Goal: Transaction & Acquisition: Purchase product/service

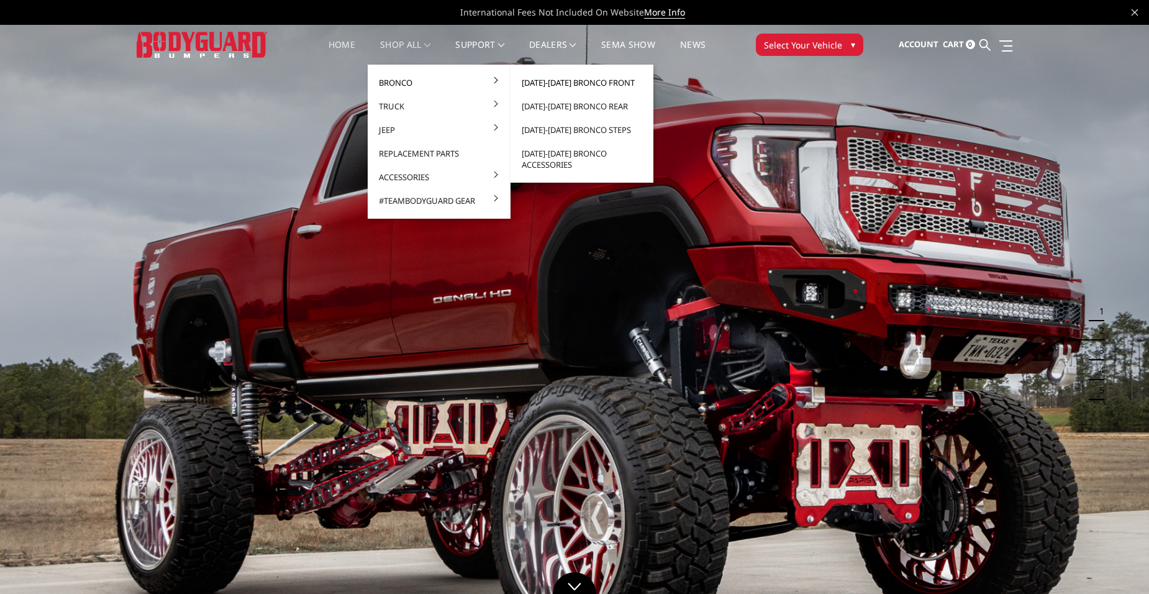
click at [558, 84] on link "[DATE]-[DATE] Bronco Front" at bounding box center [581, 83] width 133 height 24
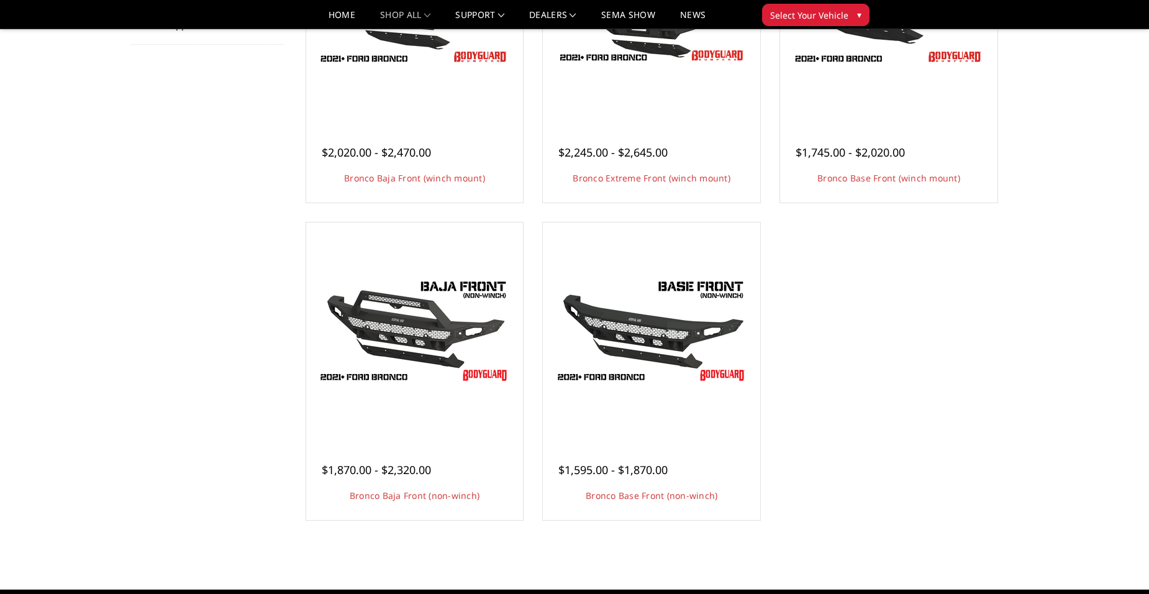
scroll to position [62, 0]
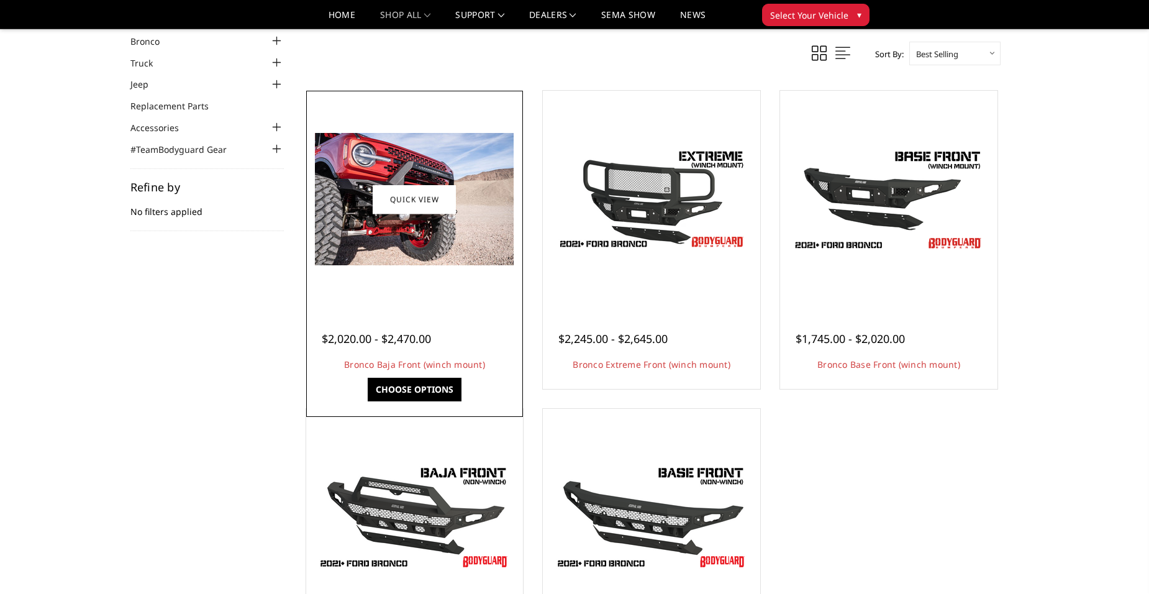
click at [465, 211] on img at bounding box center [414, 199] width 199 height 132
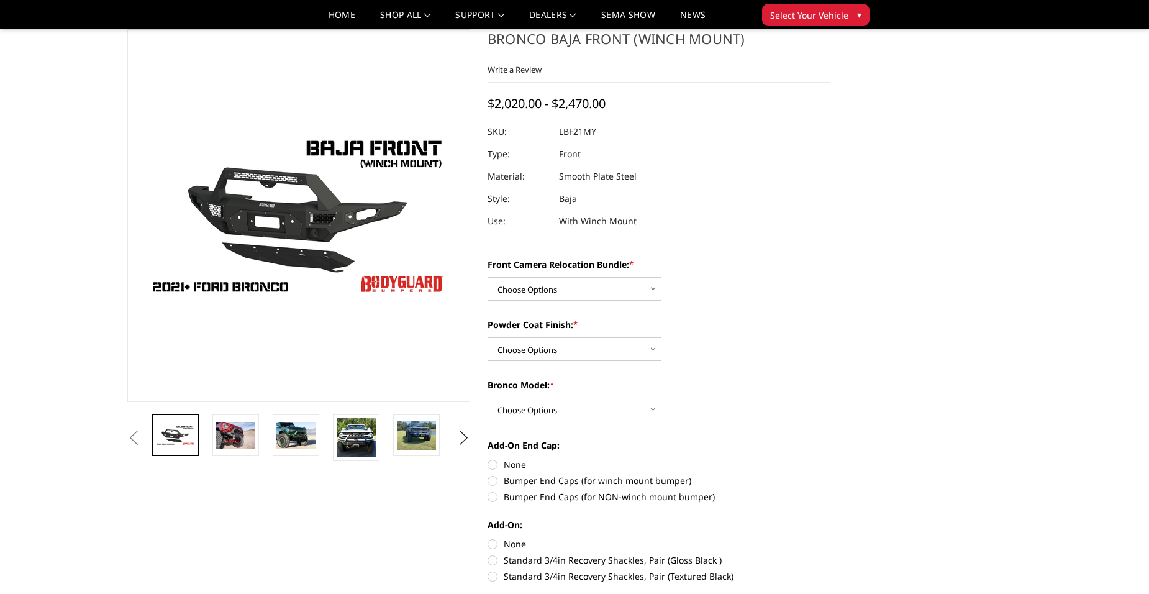
scroll to position [62, 0]
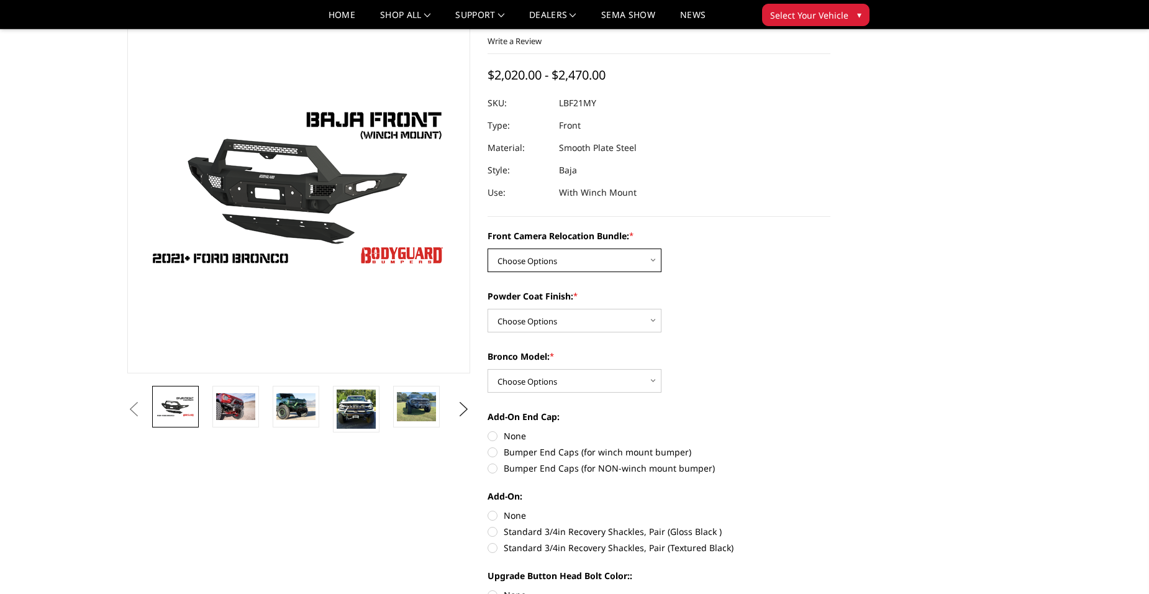
click at [637, 257] on select "Choose Options Without Front Camera Relocation With Front Camera Relocation (Ha…" at bounding box center [575, 260] width 174 height 24
select select "4016"
click at [488, 248] on select "Choose Options Without Front Camera Relocation With Front Camera Relocation (Ha…" at bounding box center [575, 260] width 174 height 24
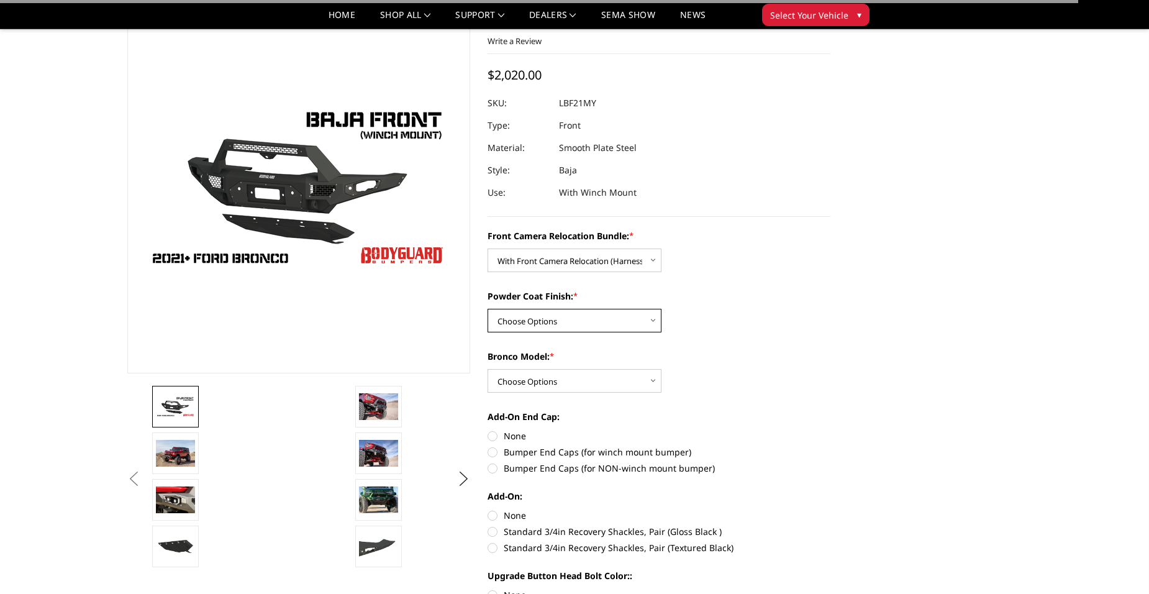
click at [642, 314] on select "Choose Options Textured Black Powder Coat Bare Metal" at bounding box center [575, 321] width 174 height 24
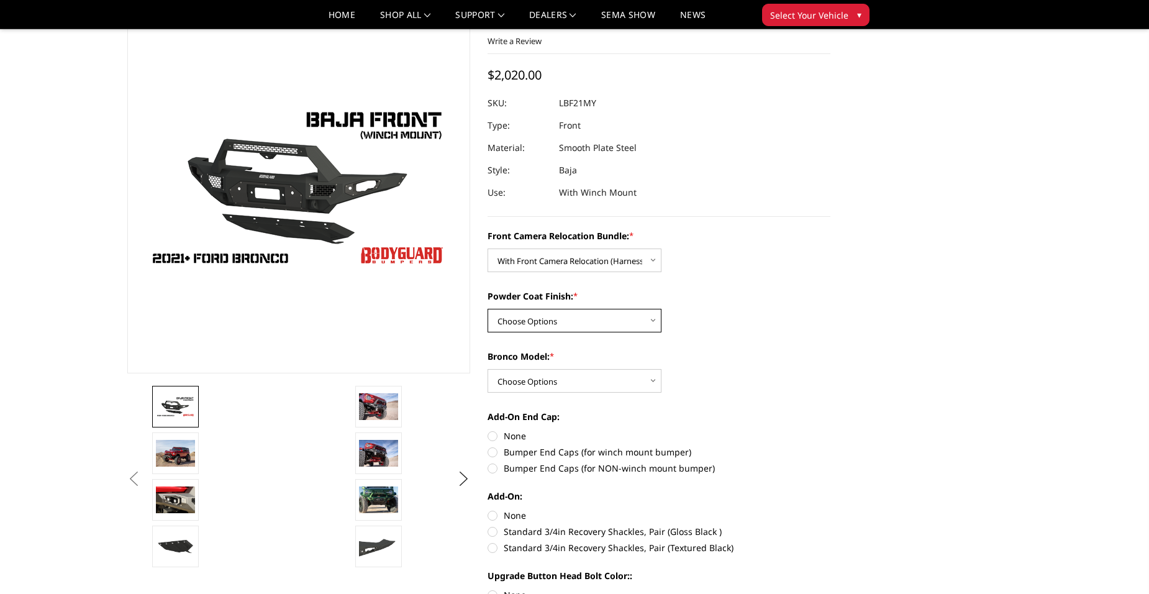
select select "4015"
click at [488, 309] on select "Choose Options Textured Black Powder Coat Bare Metal" at bounding box center [575, 321] width 174 height 24
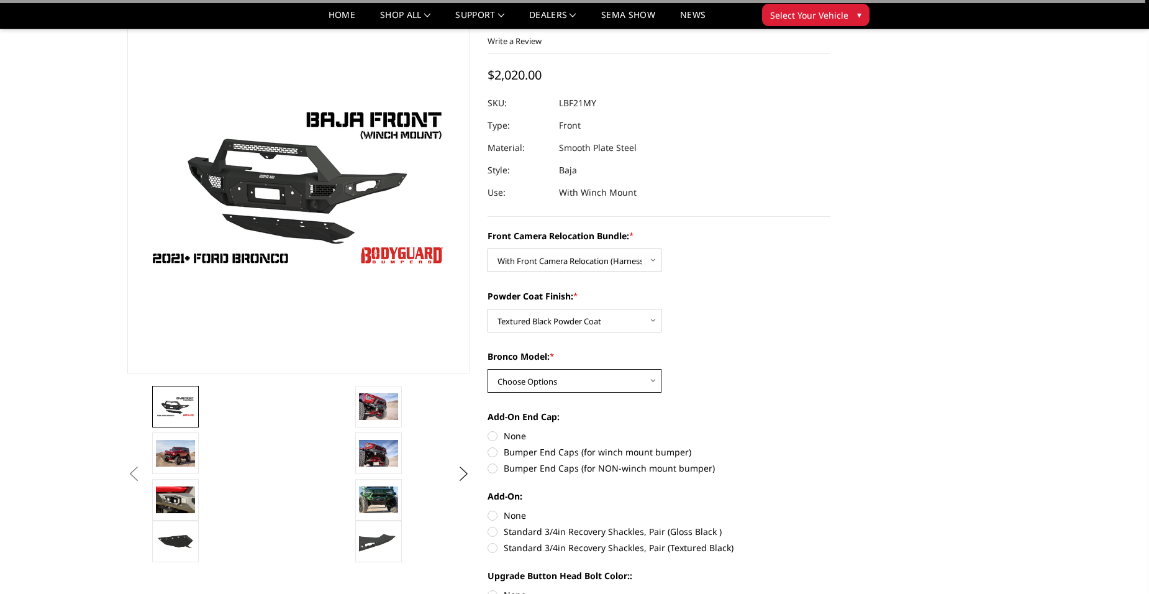
click at [643, 386] on select "Choose Options Raptor Base/Badlands/Wildtrak/etc." at bounding box center [575, 381] width 174 height 24
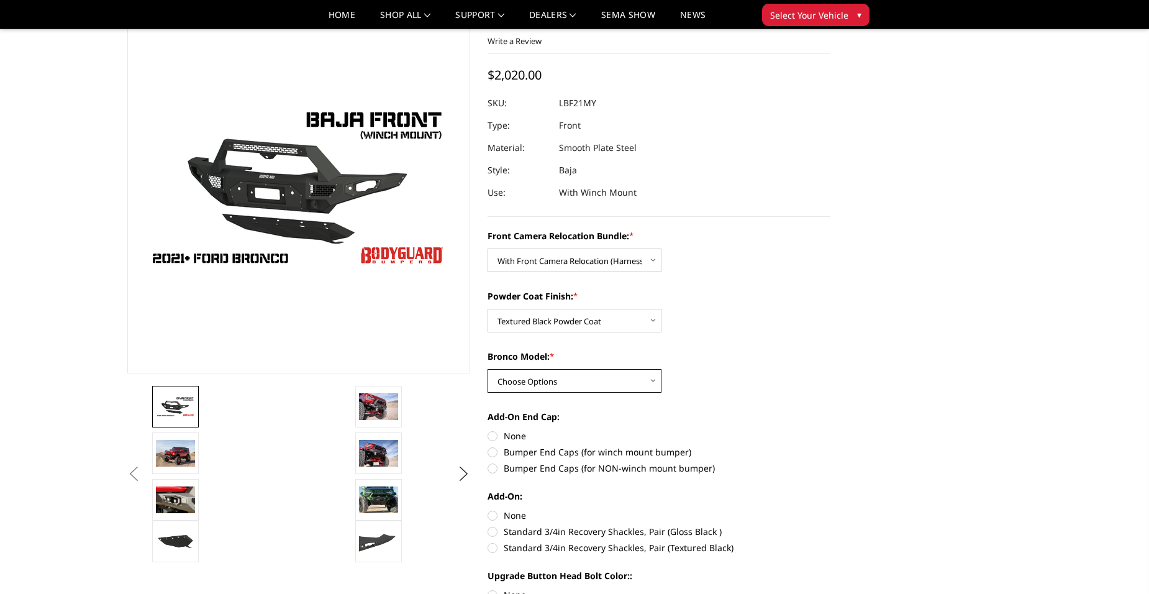
select select "4013"
click at [488, 369] on select "Choose Options Raptor Base/Badlands/Wildtrak/etc." at bounding box center [575, 381] width 174 height 24
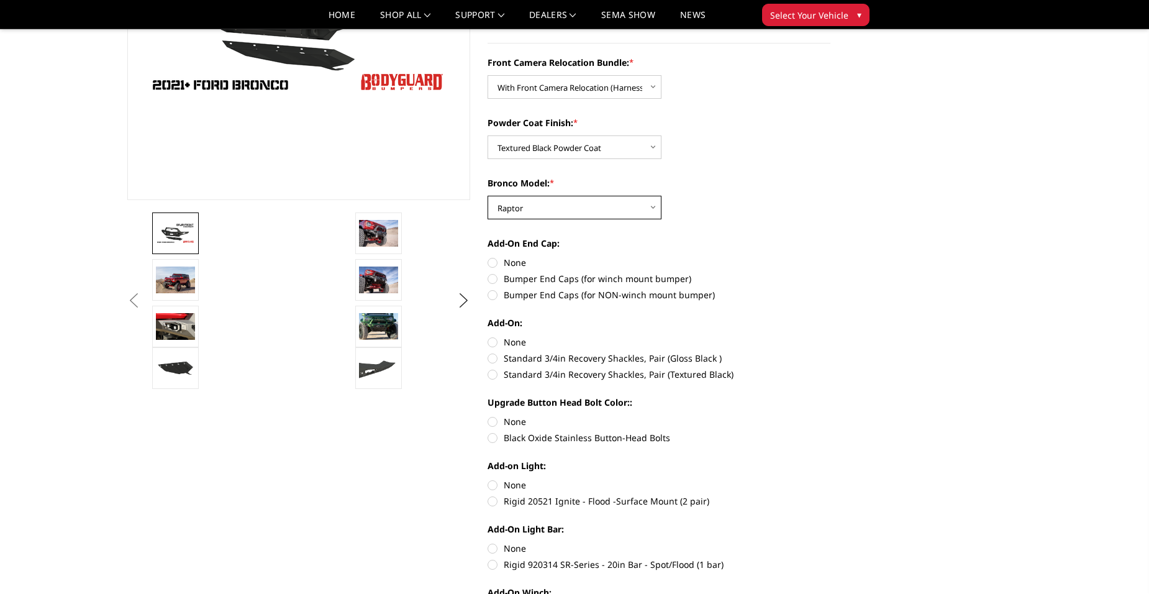
scroll to position [248, 0]
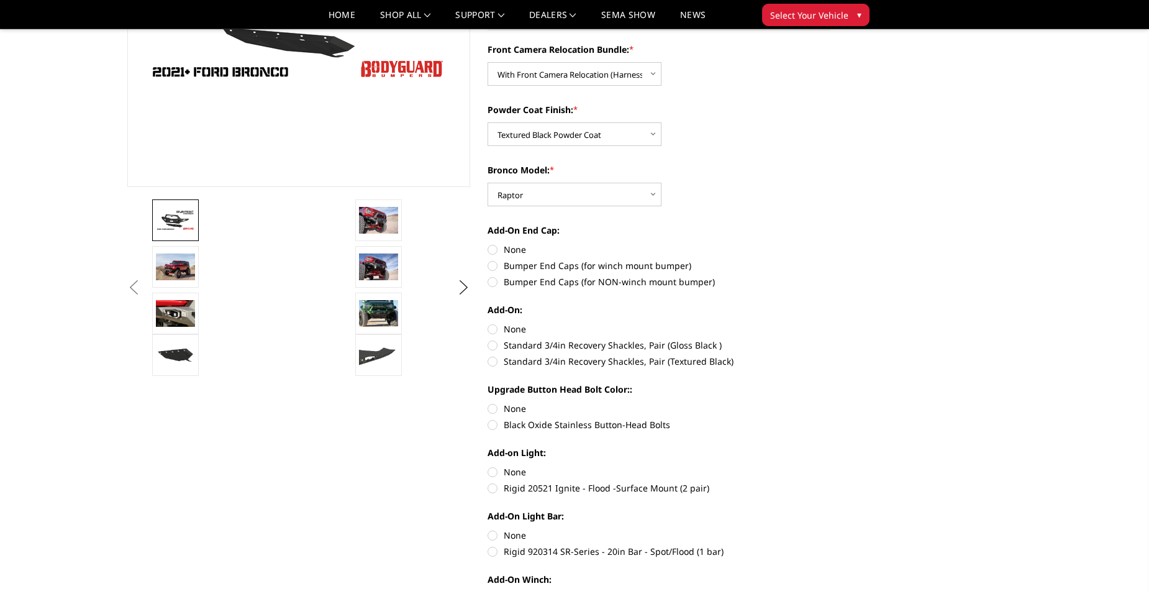
click at [492, 260] on label "Bumper End Caps (for winch mount bumper)" at bounding box center [659, 265] width 343 height 13
click at [830, 243] on input "Bumper End Caps (for winch mount bumper)" at bounding box center [830, 243] width 1 height 1
radio input "true"
click at [490, 325] on label "None" at bounding box center [659, 328] width 343 height 13
click at [488, 323] on input "None" at bounding box center [488, 322] width 1 height 1
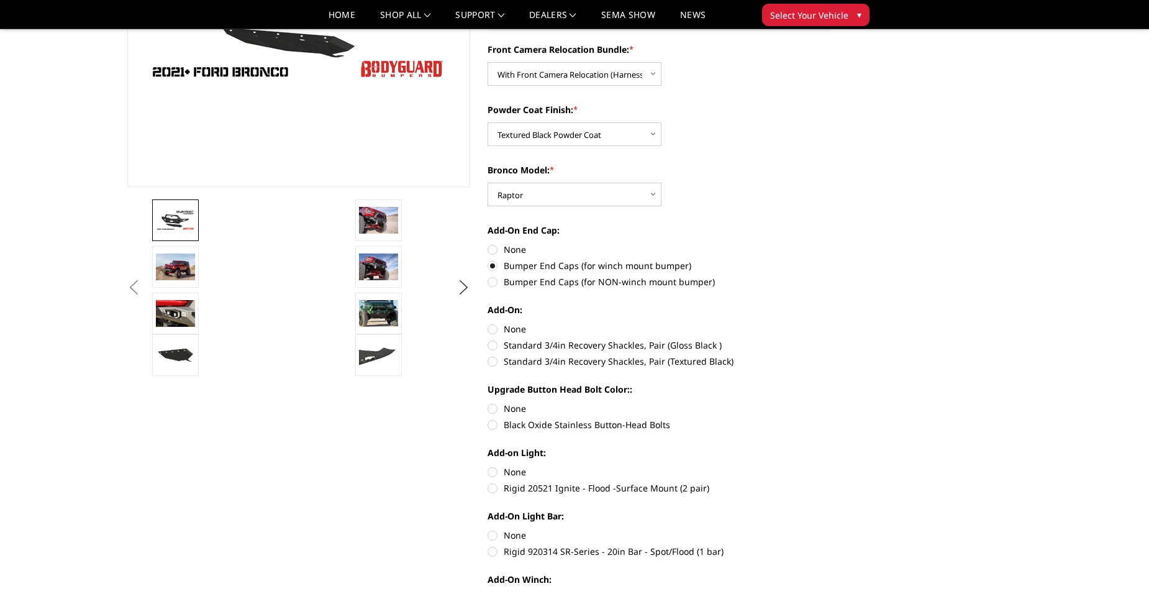
radio input "true"
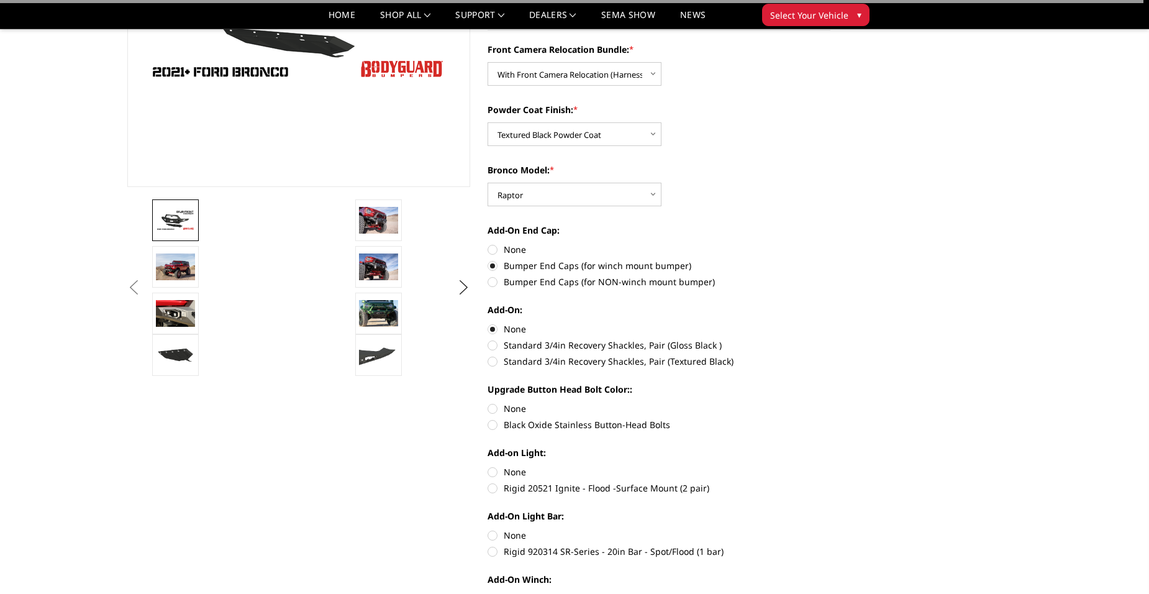
click at [492, 425] on label "Black Oxide Stainless Button-Head Bolts" at bounding box center [659, 424] width 343 height 13
click at [830, 402] on input "Black Oxide Stainless Button-Head Bolts" at bounding box center [830, 402] width 1 height 1
radio input "true"
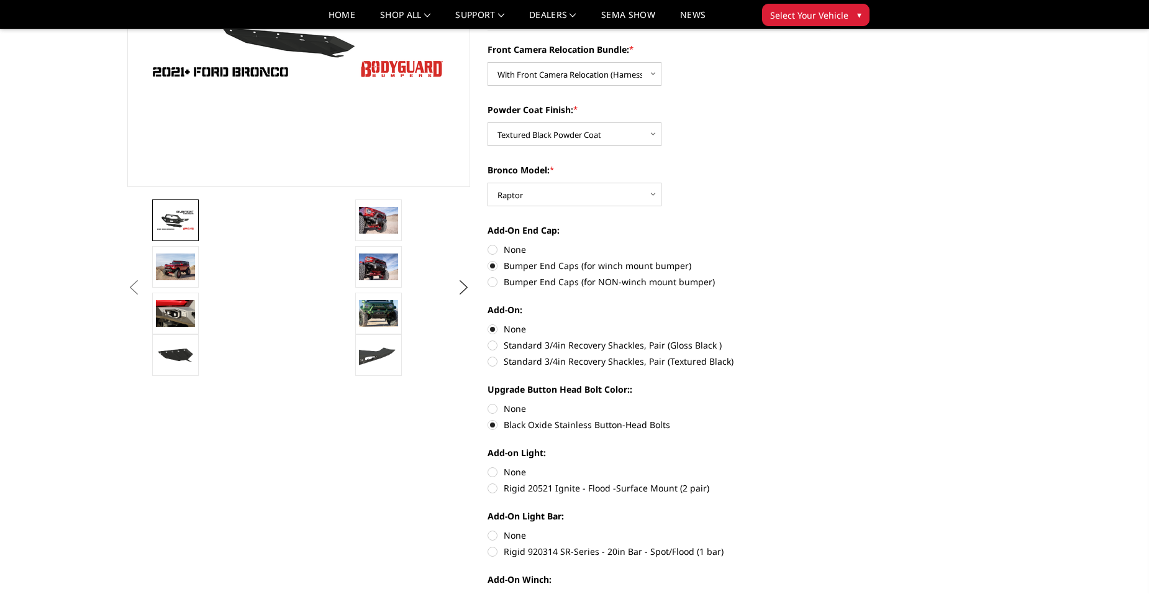
click at [493, 470] on label "None" at bounding box center [659, 471] width 343 height 13
click at [488, 466] on input "None" at bounding box center [488, 465] width 1 height 1
radio input "true"
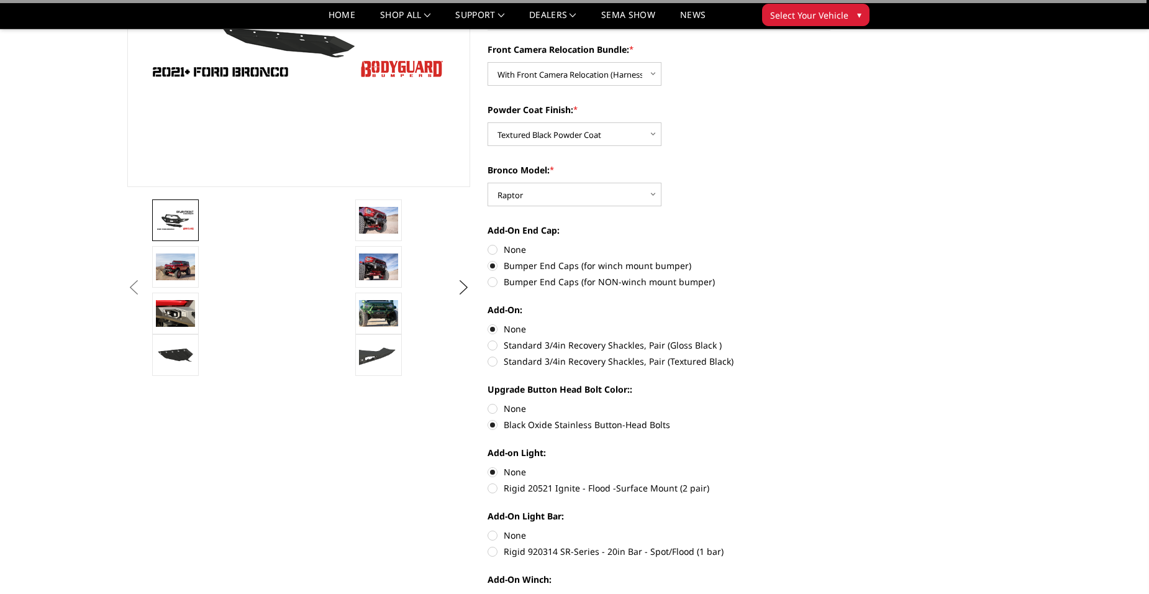
click at [495, 533] on label "None" at bounding box center [659, 534] width 343 height 13
click at [488, 529] on input "None" at bounding box center [488, 528] width 1 height 1
radio input "true"
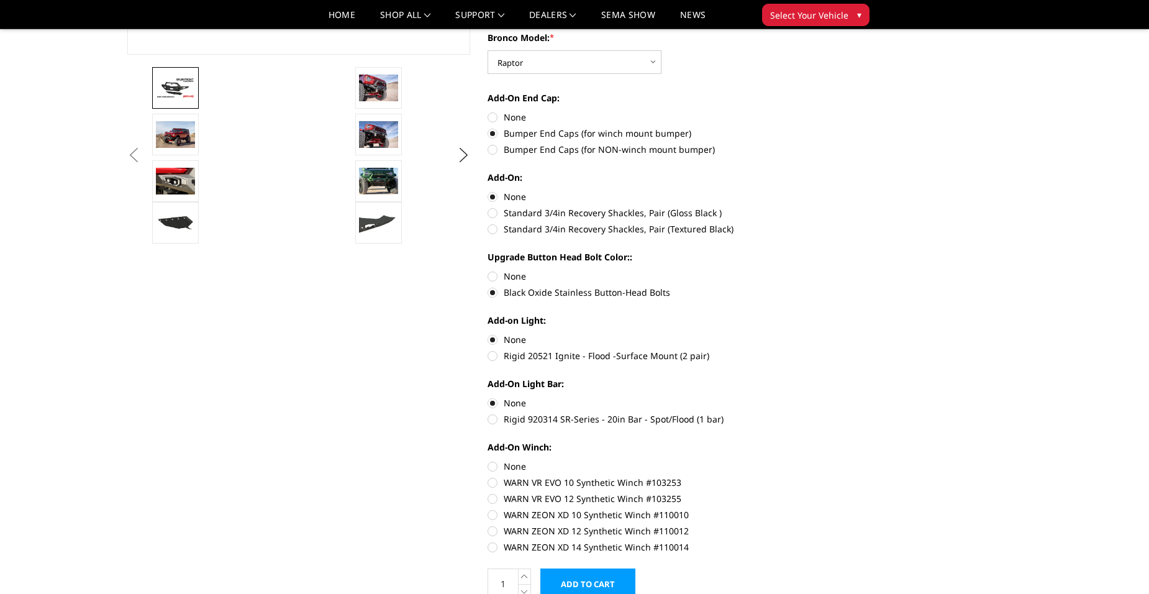
scroll to position [435, 0]
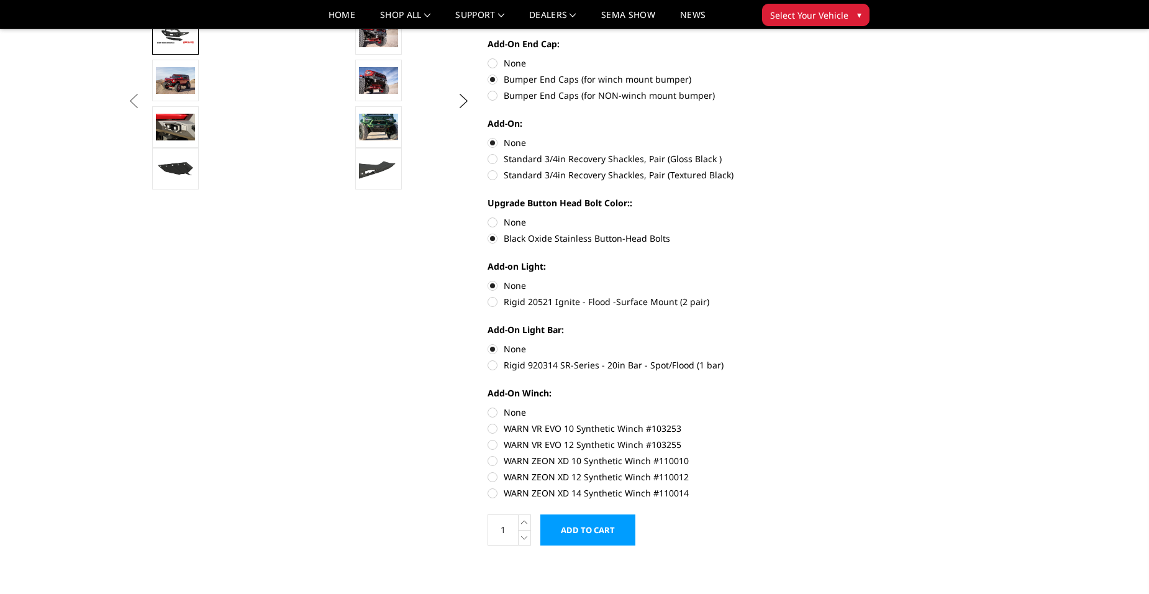
click at [489, 410] on label "None" at bounding box center [659, 412] width 343 height 13
click at [488, 406] on input "None" at bounding box center [488, 406] width 1 height 1
radio input "true"
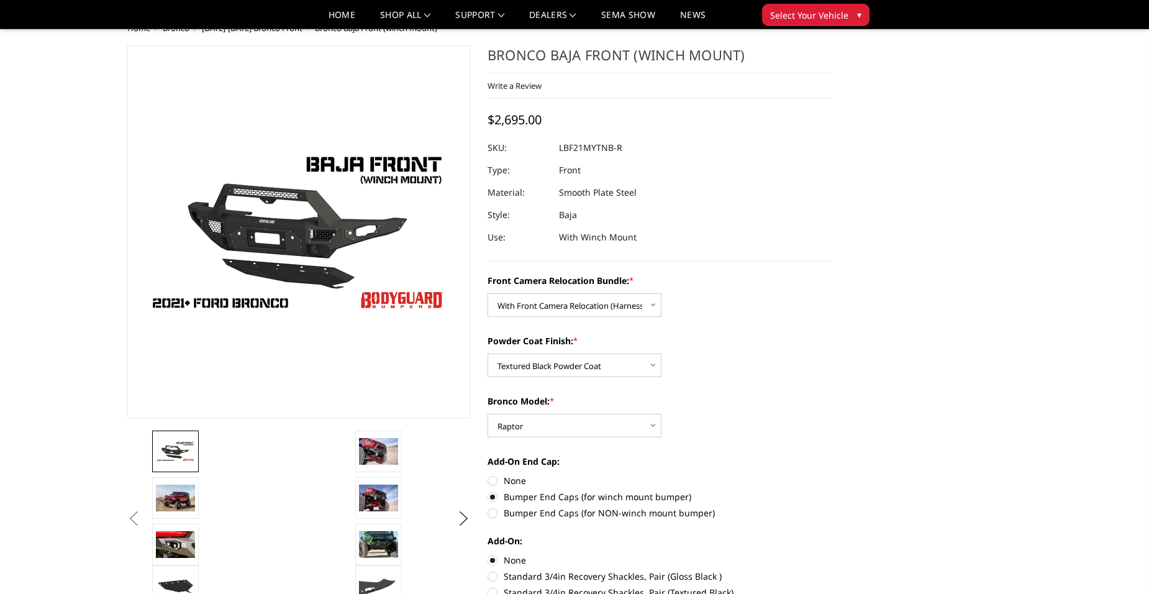
scroll to position [0, 0]
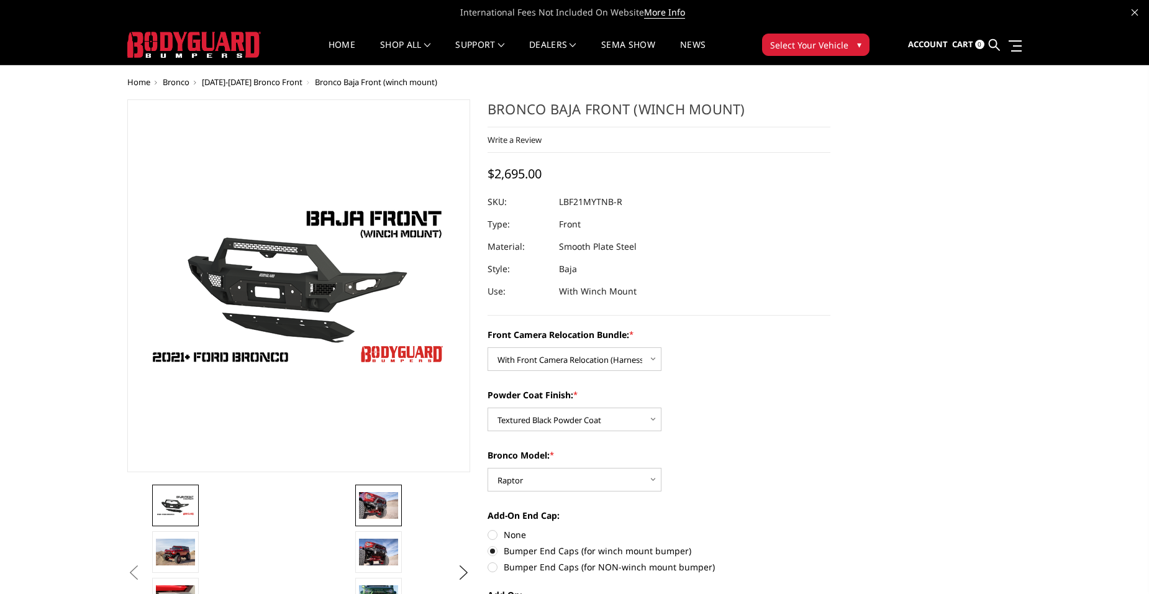
click at [385, 519] on link at bounding box center [378, 505] width 47 height 42
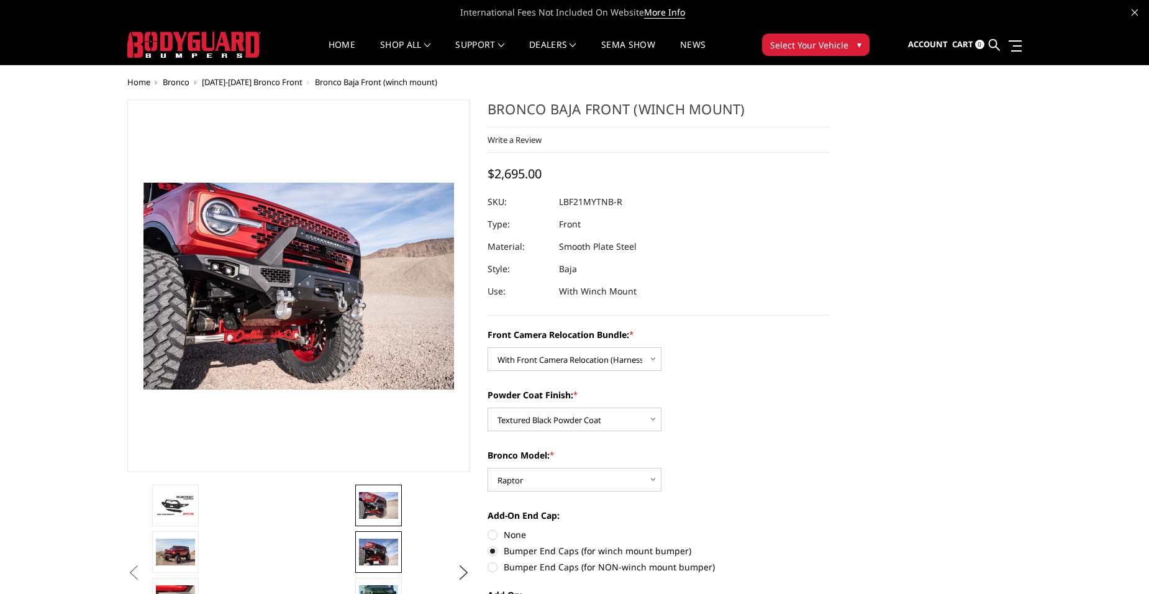
click at [378, 545] on img at bounding box center [378, 551] width 39 height 26
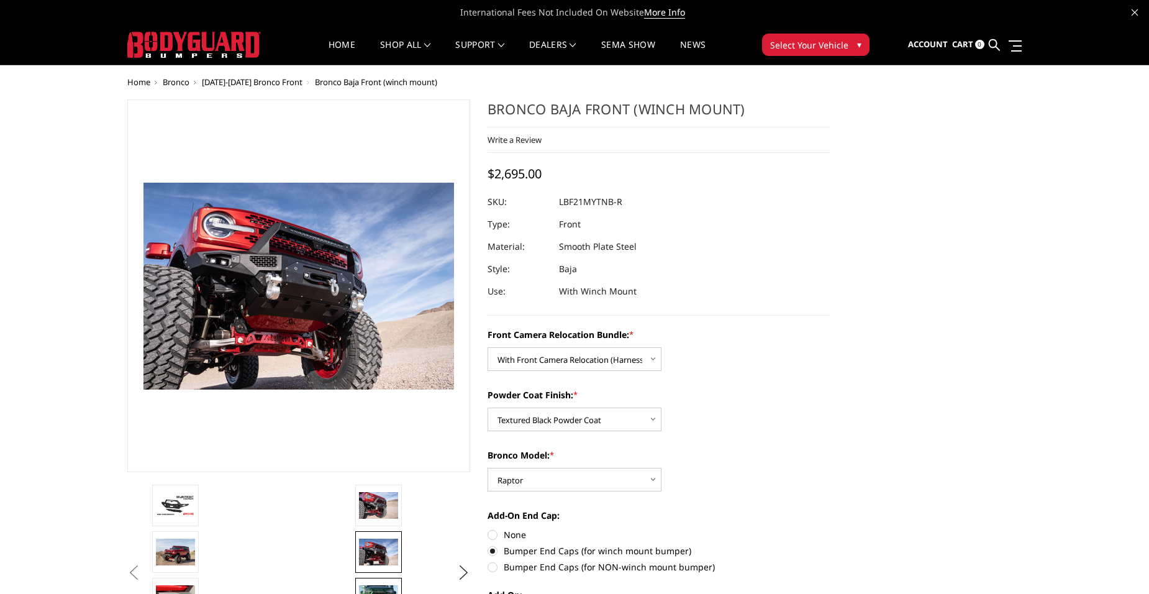
click at [383, 584] on link at bounding box center [378, 599] width 47 height 42
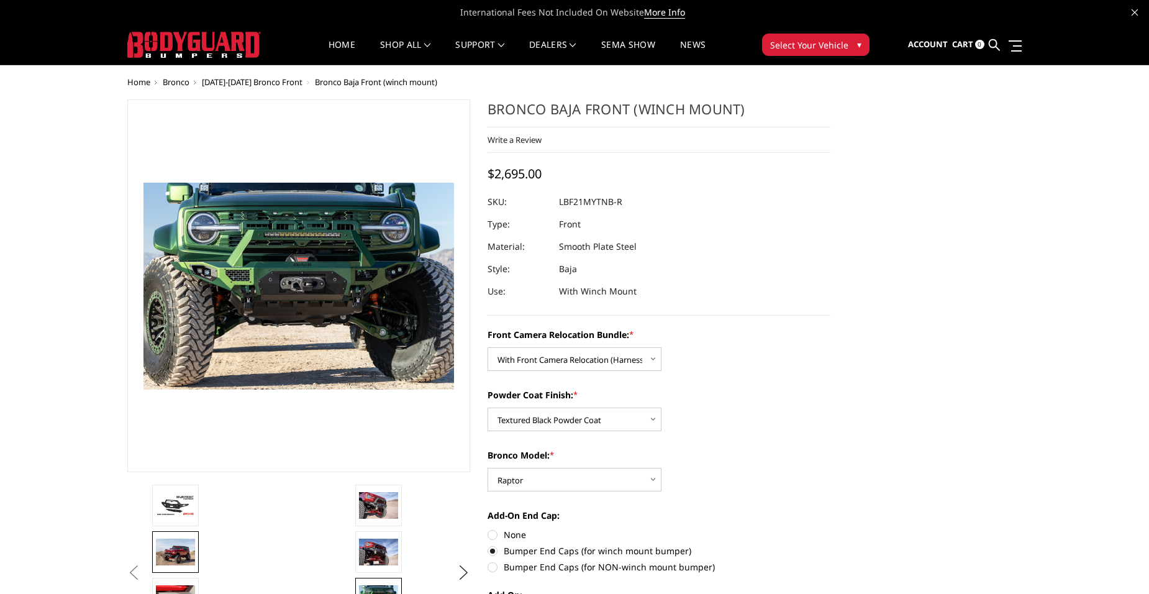
click at [179, 551] on img at bounding box center [175, 551] width 39 height 26
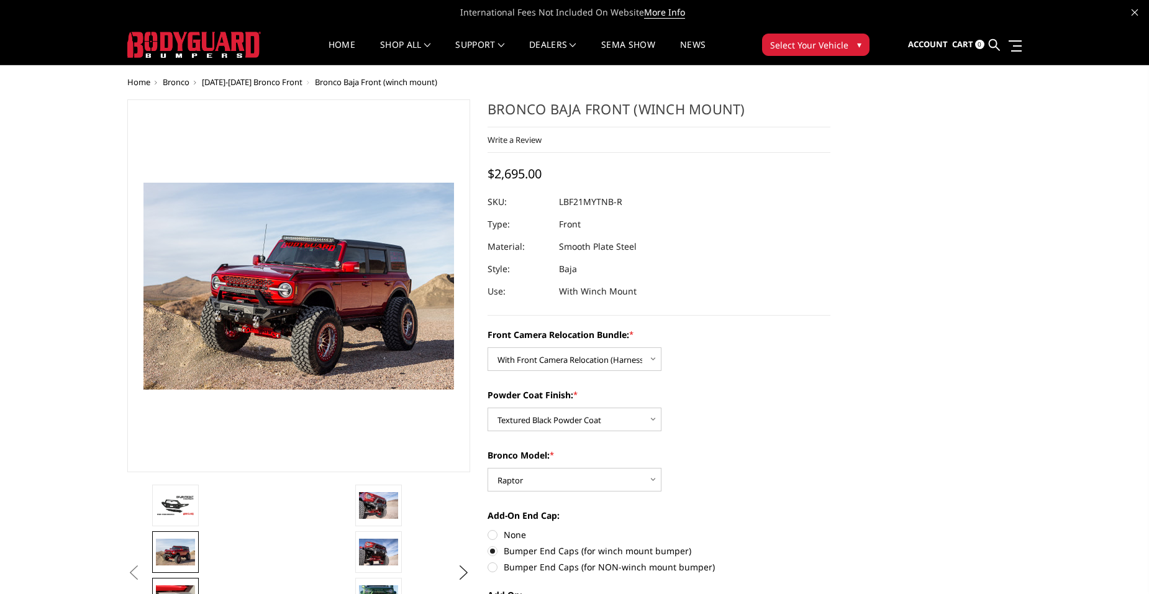
click at [172, 586] on img at bounding box center [175, 598] width 39 height 26
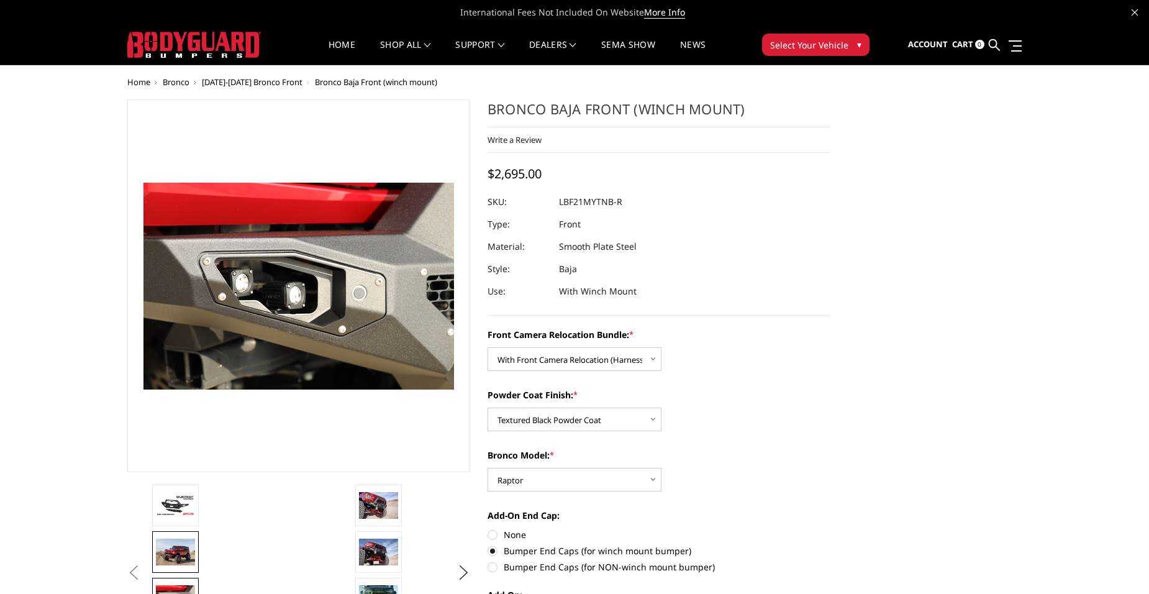
click at [173, 554] on img at bounding box center [175, 551] width 39 height 26
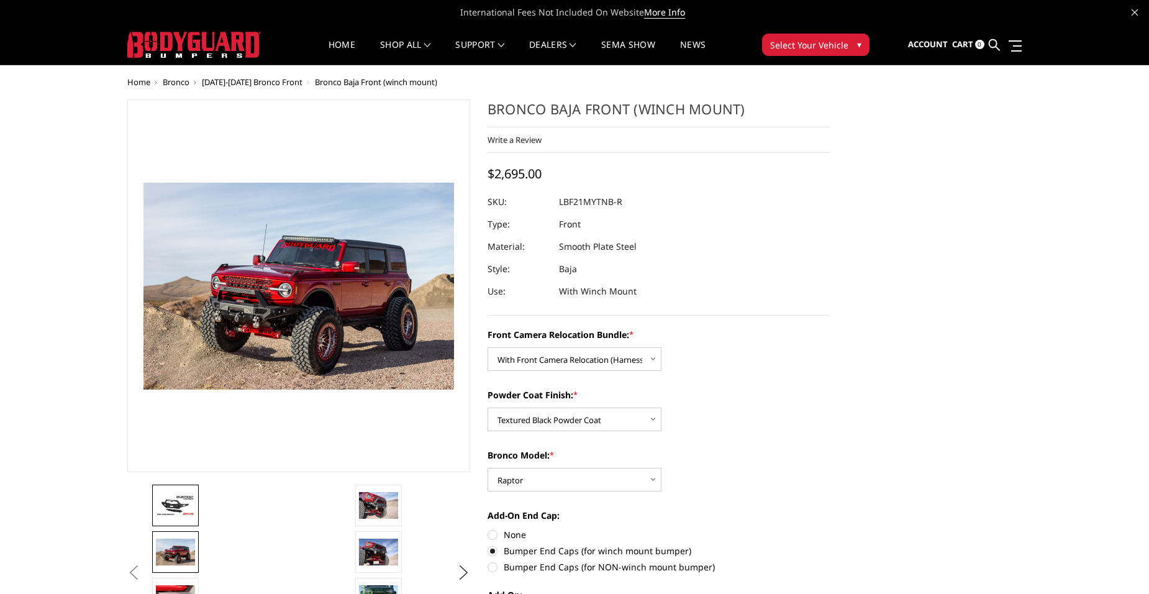
click at [175, 517] on link at bounding box center [175, 505] width 47 height 42
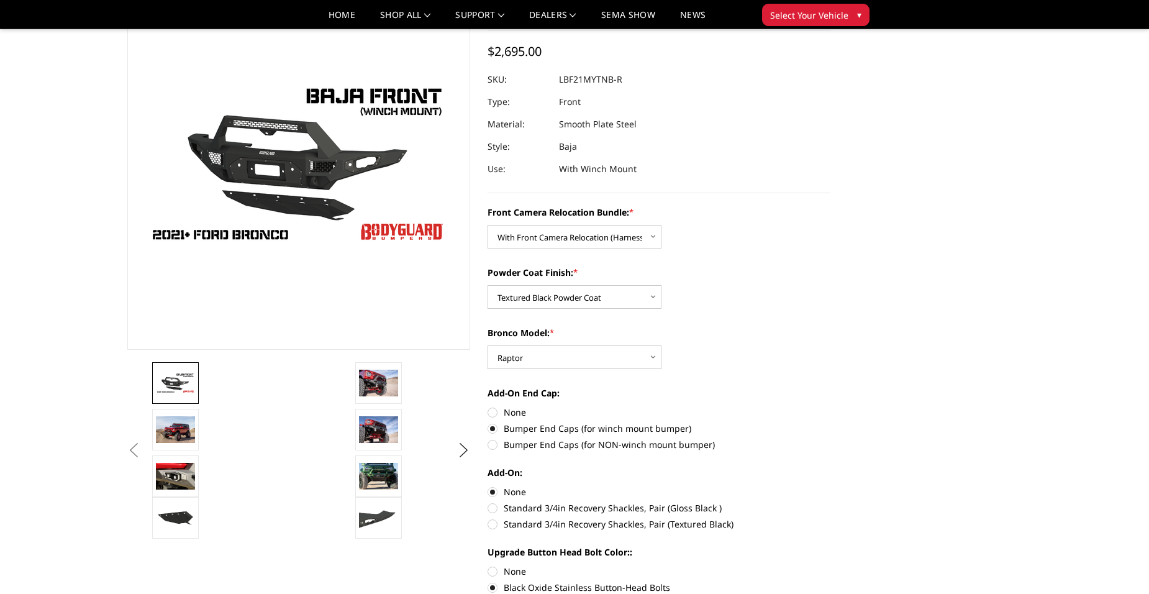
scroll to position [248, 0]
